Goal: Task Accomplishment & Management: Manage account settings

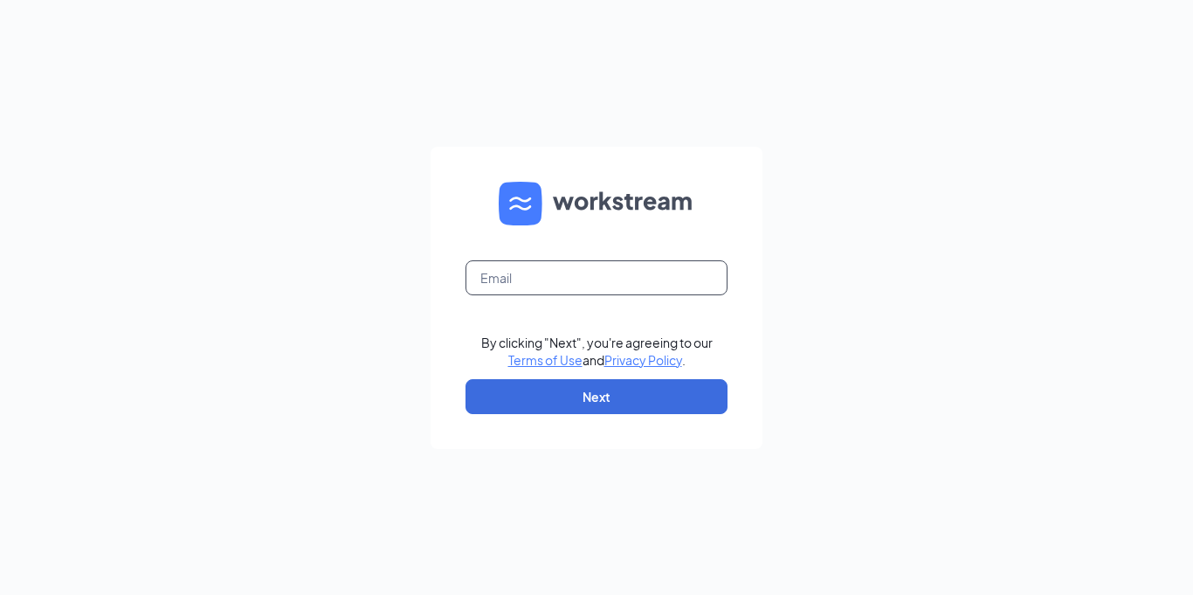
click at [533, 280] on input "text" at bounding box center [596, 277] width 262 height 35
type input "mrs"
type input "[EMAIL_ADDRESS][DOMAIN_NAME]"
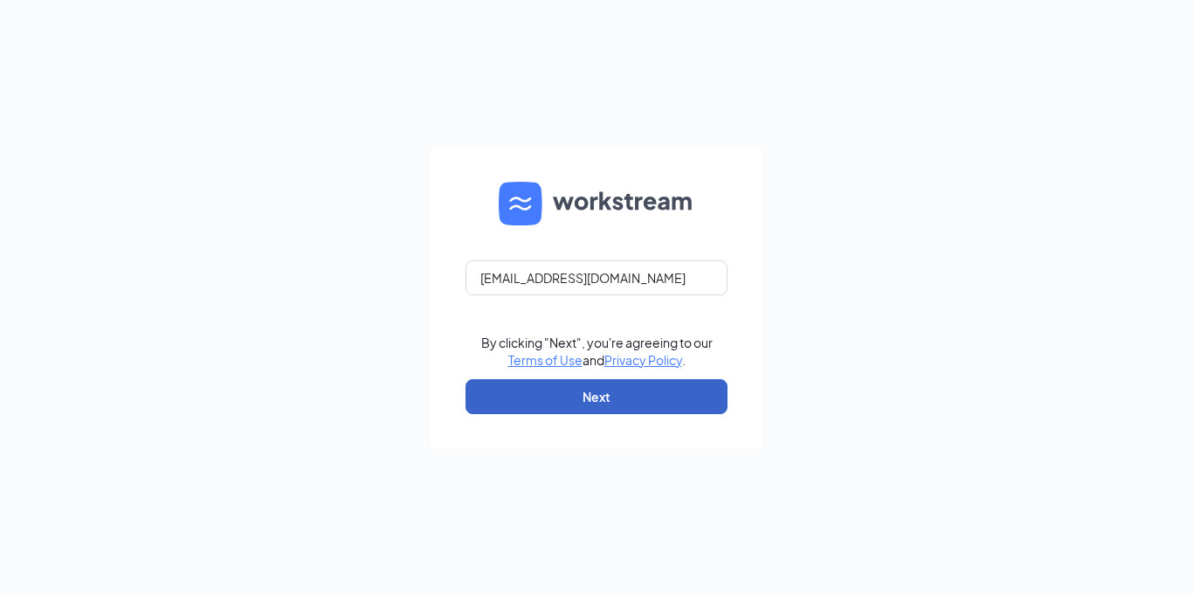
click at [652, 403] on button "Next" at bounding box center [596, 396] width 262 height 35
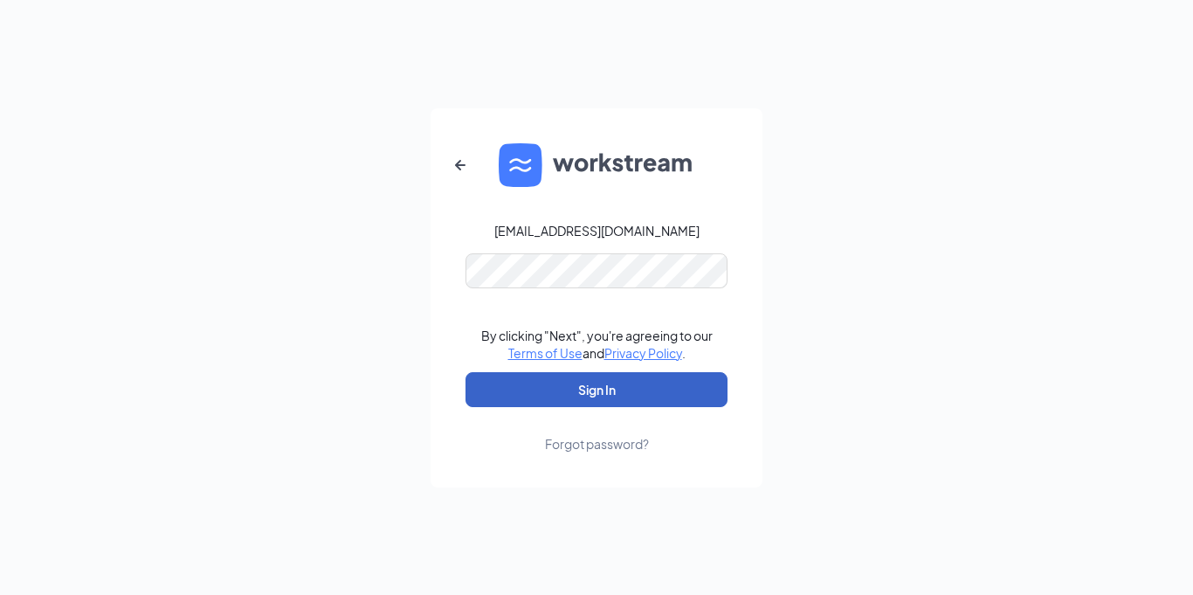
click at [663, 388] on button "Sign In" at bounding box center [596, 389] width 262 height 35
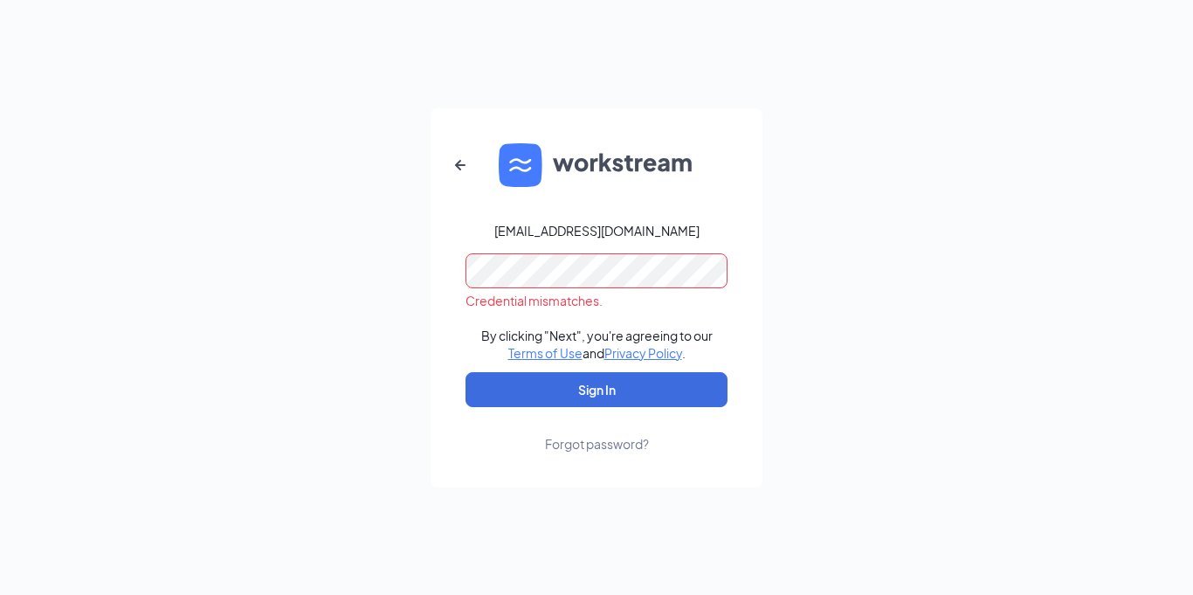
click at [590, 449] on div "Forgot password?" at bounding box center [597, 443] width 104 height 17
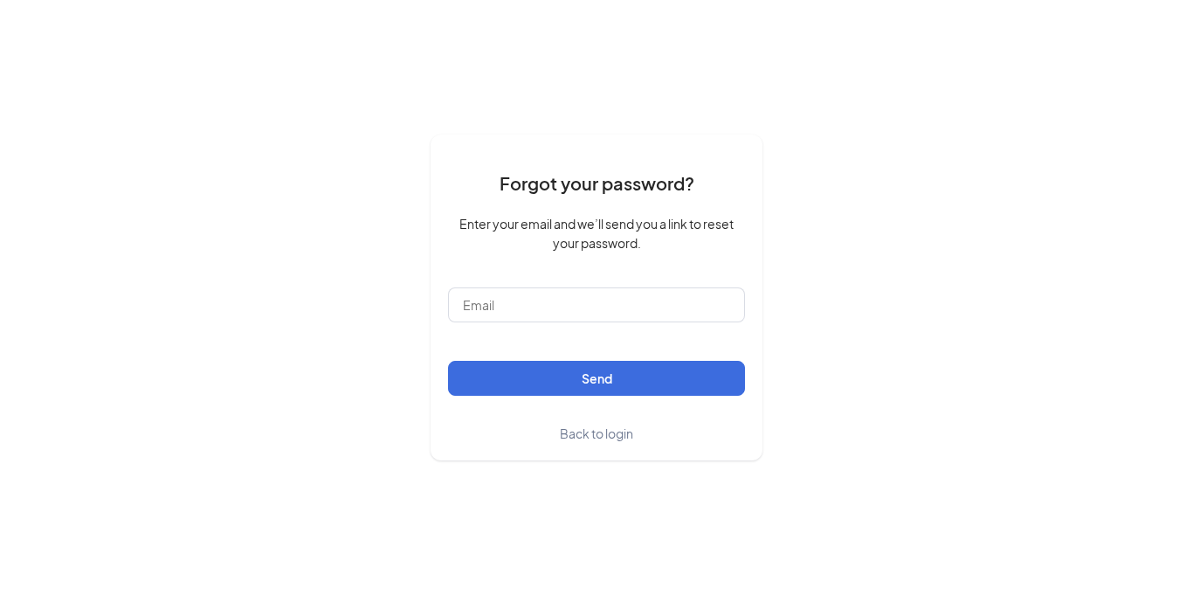
click at [718, 248] on span "Enter your email and we’ll send you a link to reset your password." at bounding box center [596, 233] width 297 height 38
click at [682, 315] on input "text" at bounding box center [596, 304] width 297 height 35
type input "[EMAIL_ADDRESS][DOMAIN_NAME]"
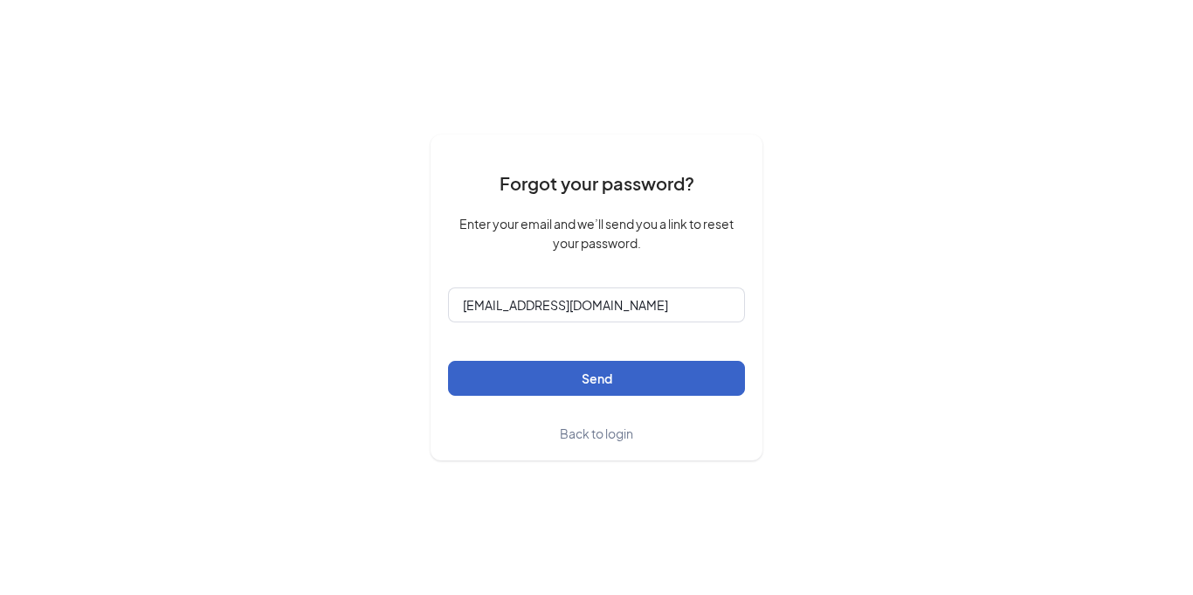
click at [611, 371] on button "Send" at bounding box center [596, 378] width 297 height 35
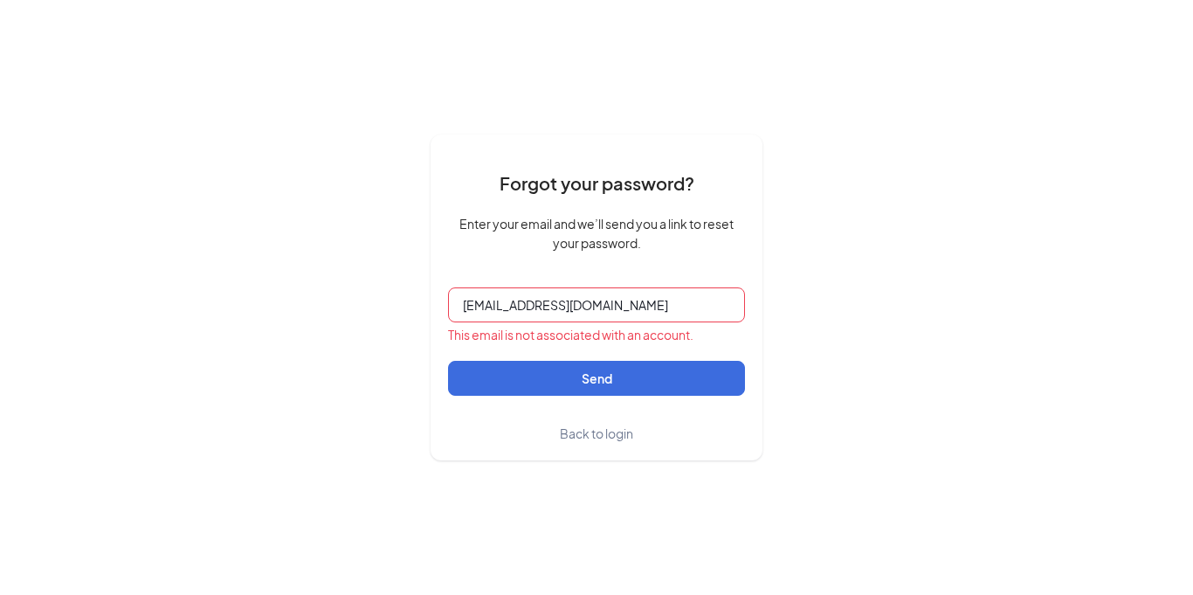
click at [602, 442] on link "Back to login" at bounding box center [596, 432] width 73 height 19
